Goal: Obtain resource: Obtain resource

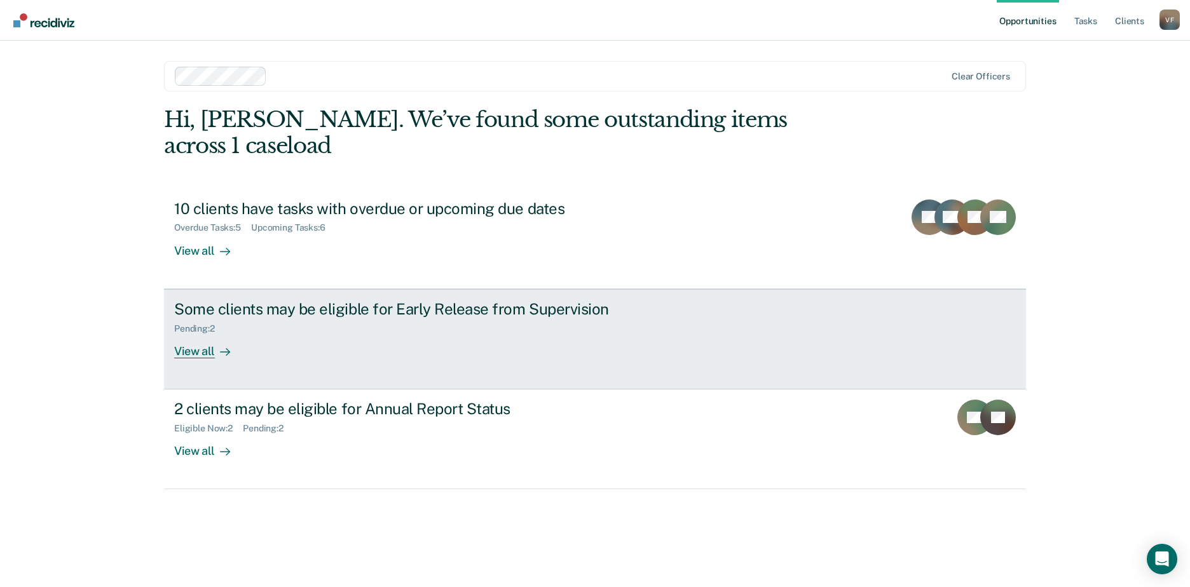
click at [382, 316] on div "Some clients may be eligible for Early Release from Supervision Pending : 2 Vie…" at bounding box center [412, 329] width 477 height 58
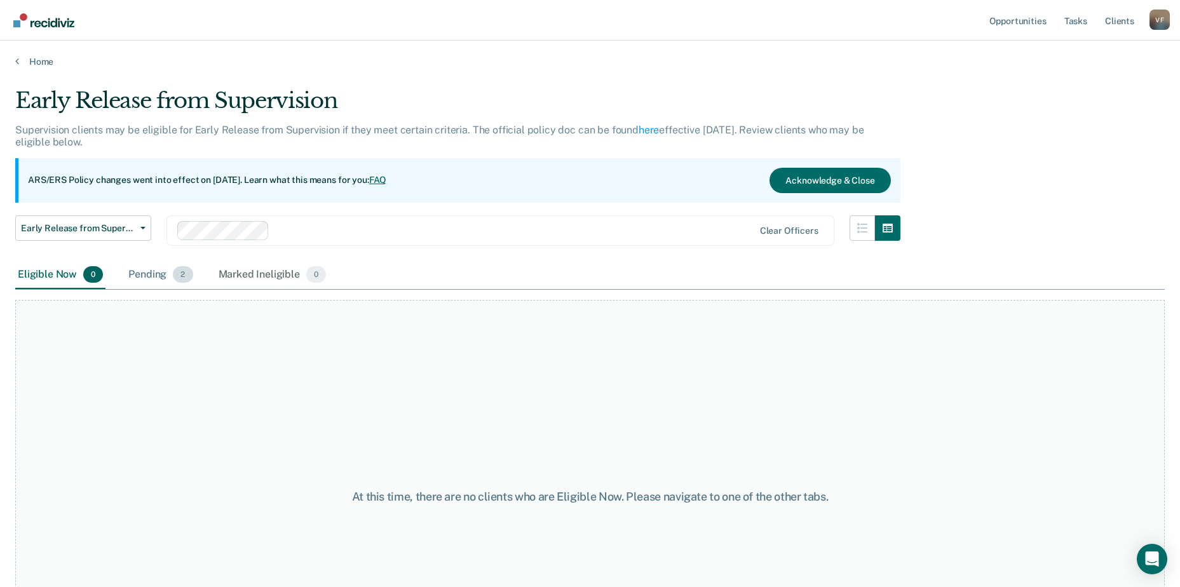
click at [147, 271] on div "Pending 2" at bounding box center [160, 275] width 69 height 28
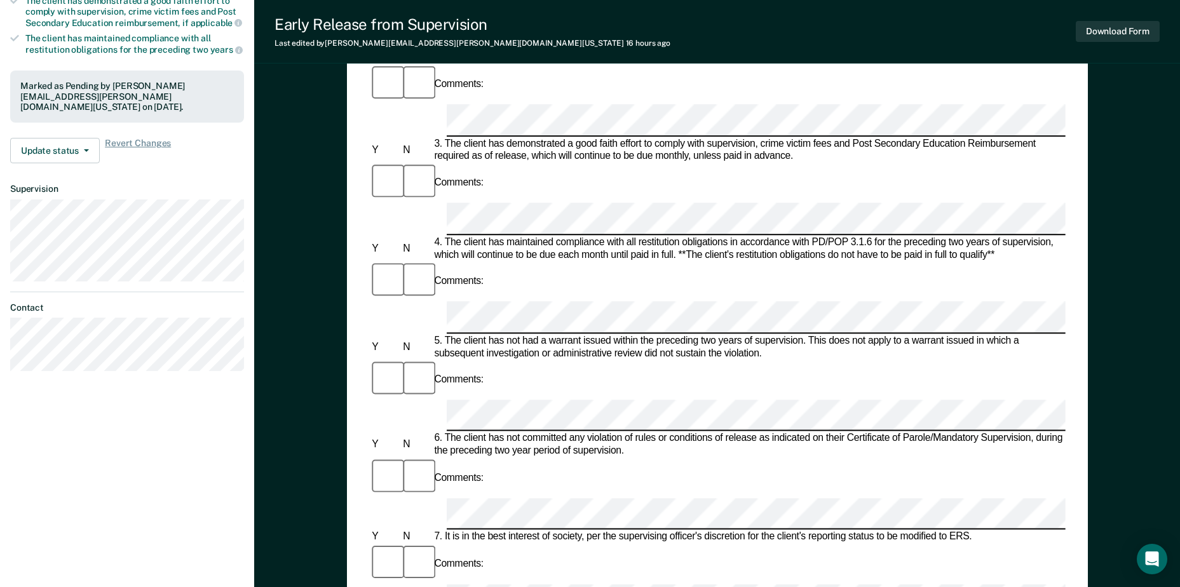
scroll to position [381, 0]
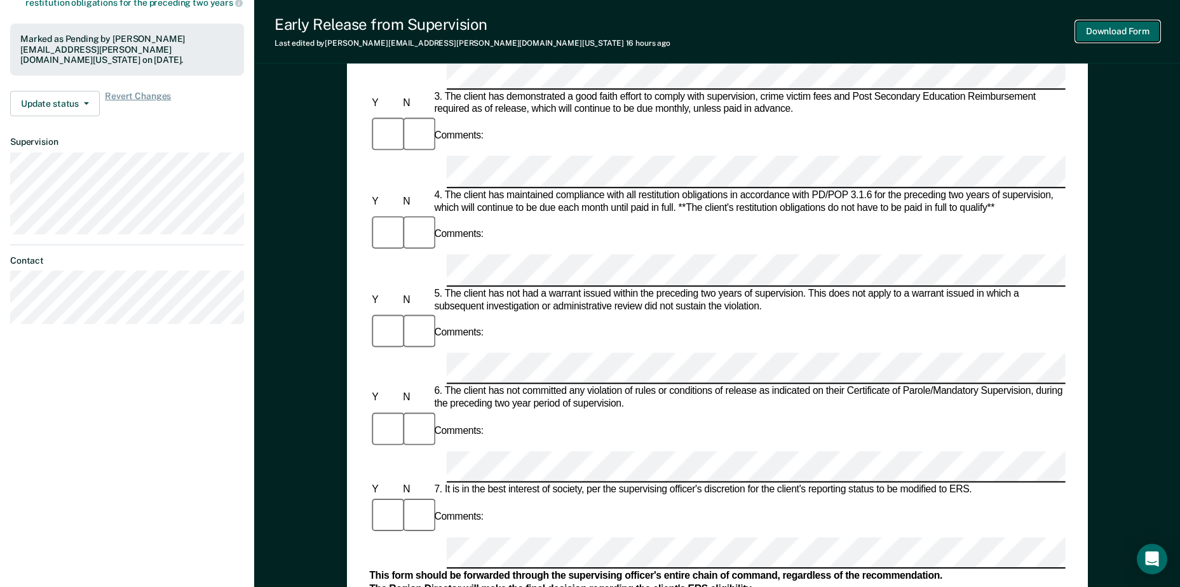
click at [1119, 33] on button "Download Form" at bounding box center [1118, 31] width 84 height 21
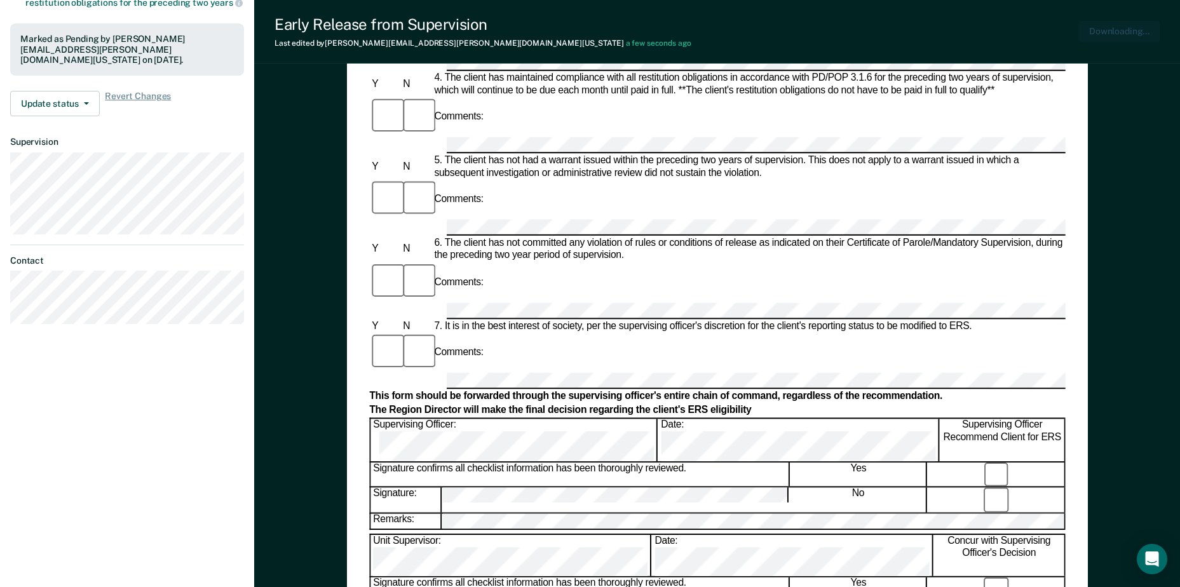
scroll to position [0, 0]
